Goal: Check status: Check status

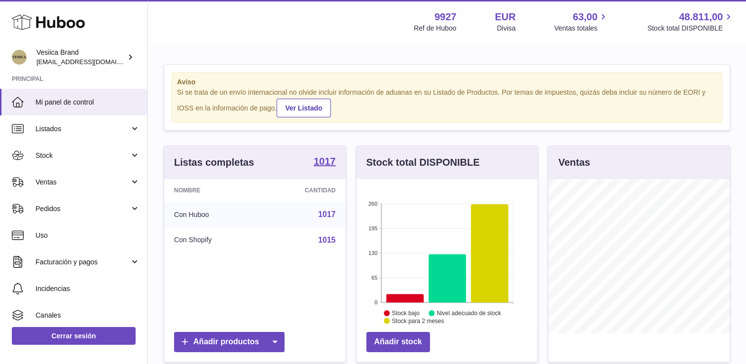
scroll to position [154, 181]
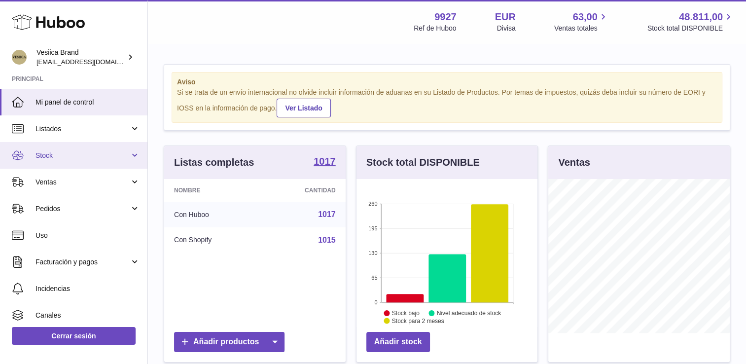
click at [62, 152] on span "Stock" at bounding box center [82, 155] width 94 height 9
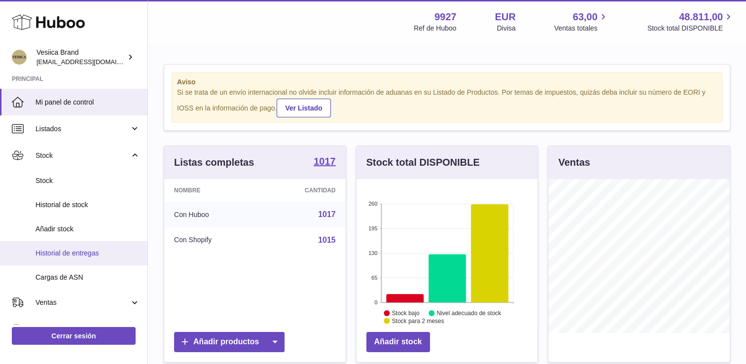
click at [59, 257] on span "Historial de entregas" at bounding box center [87, 252] width 104 height 9
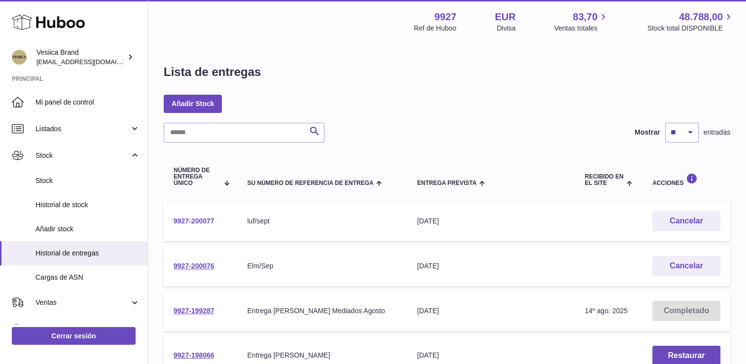
click at [199, 219] on link "9927-200077" at bounding box center [193, 221] width 41 height 8
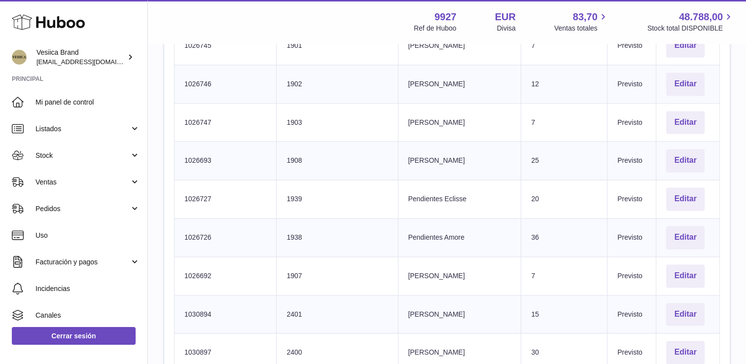
scroll to position [1528, 0]
